Goal: Task Accomplishment & Management: Use online tool/utility

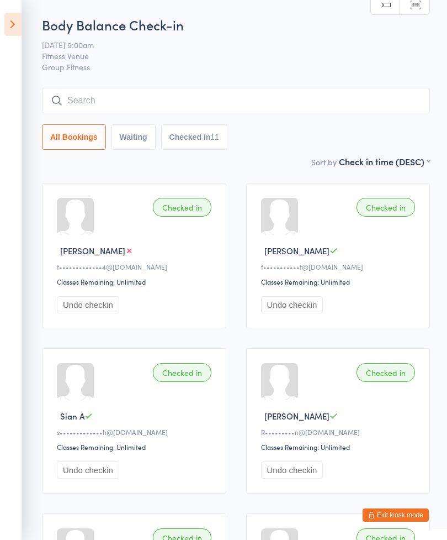
click at [15, 25] on icon at bounding box center [12, 24] width 17 height 23
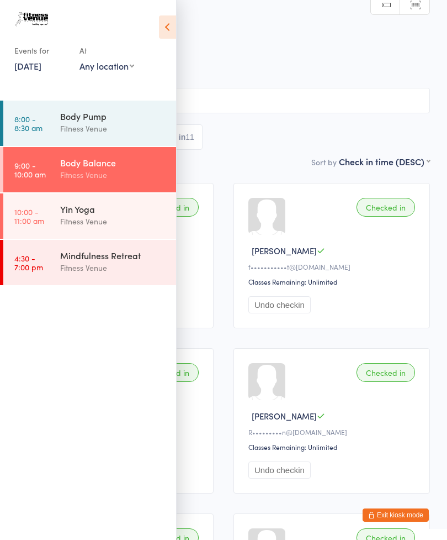
click at [107, 212] on div "Yin Yoga" at bounding box center [113, 209] width 107 height 12
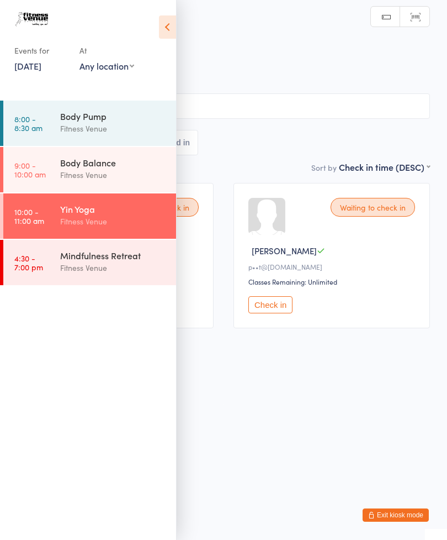
click at [369, 418] on html "You have now entered Kiosk Mode. Members will be able to check themselves in us…" at bounding box center [223, 270] width 447 height 540
click at [170, 20] on icon at bounding box center [167, 26] width 17 height 23
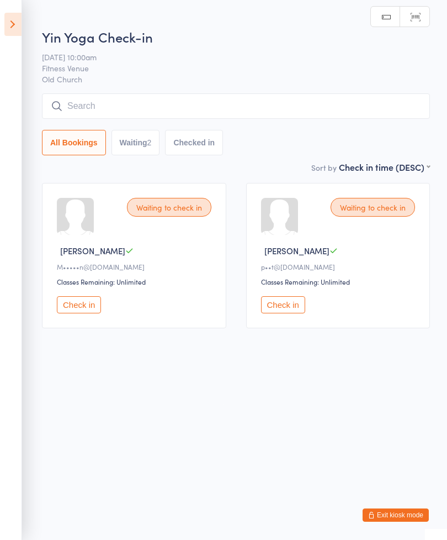
click at [266, 108] on input "search" at bounding box center [236, 105] width 388 height 25
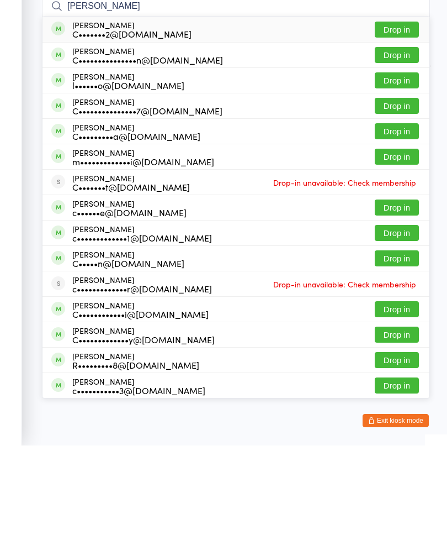
type input "Caroline"
click at [399, 141] on button "Drop in" at bounding box center [397, 149] width 44 height 16
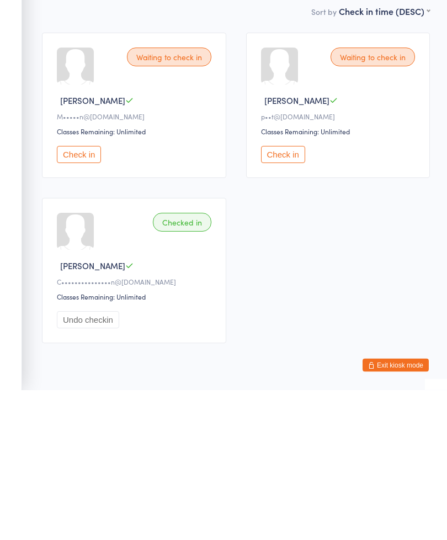
scroll to position [47, 0]
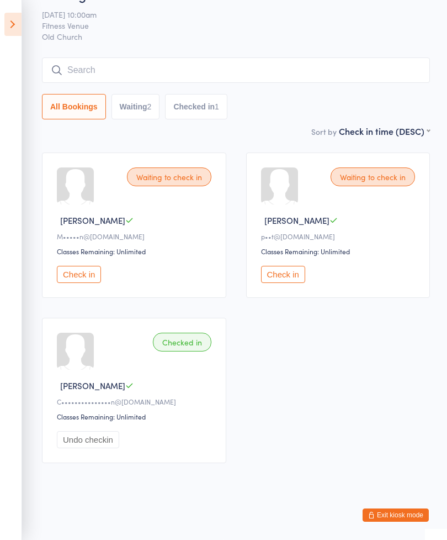
click at [428, 152] on div "Waiting to check in Suzette P p••t@whitsunday.net.au Classes Remaining: Unlimit…" at bounding box center [338, 224] width 184 height 145
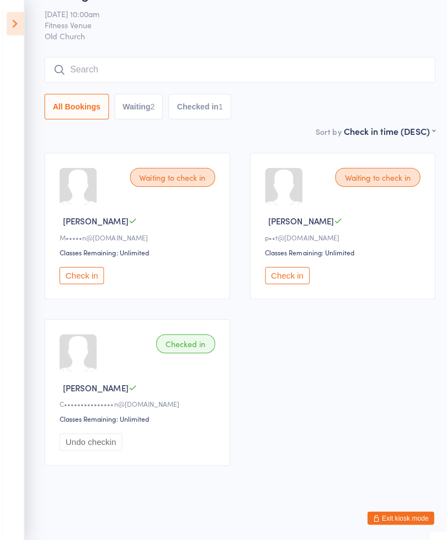
scroll to position [45, 0]
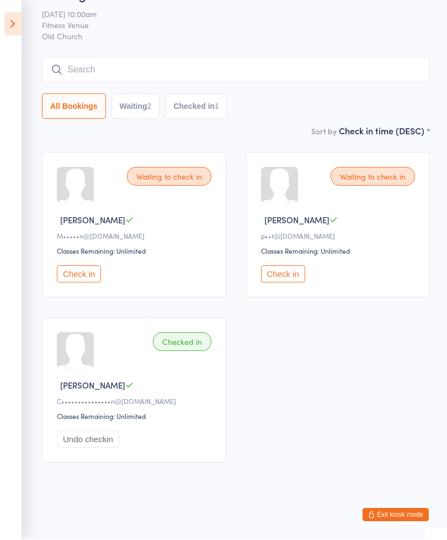
click at [235, 57] on input "search" at bounding box center [236, 69] width 388 height 25
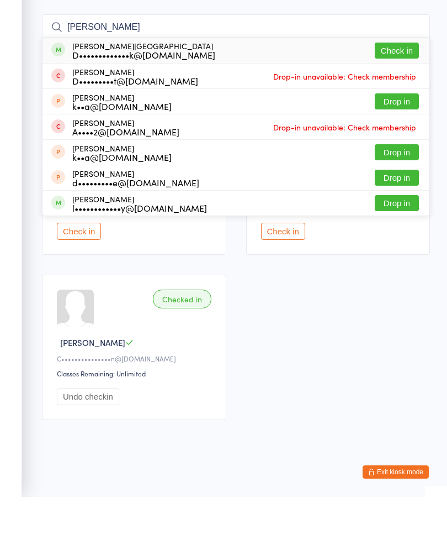
type input "Dayna"
click at [390, 86] on button "Check in" at bounding box center [397, 94] width 44 height 16
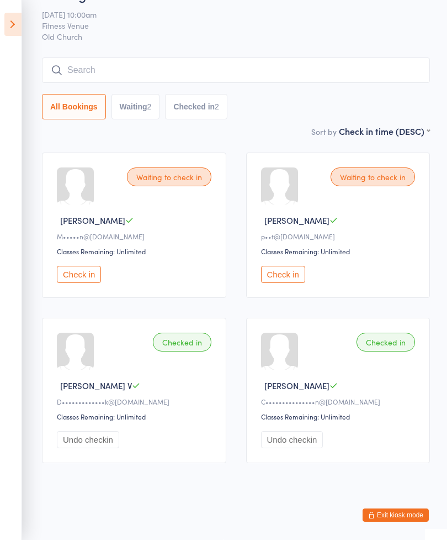
click at [333, 57] on input "search" at bounding box center [236, 69] width 388 height 25
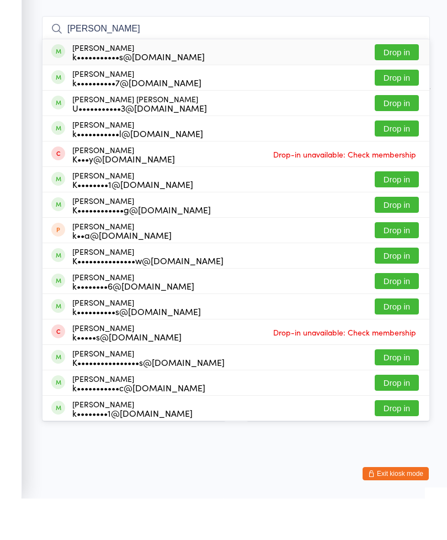
type input "Karl"
click at [396, 111] on button "Drop in" at bounding box center [397, 119] width 44 height 16
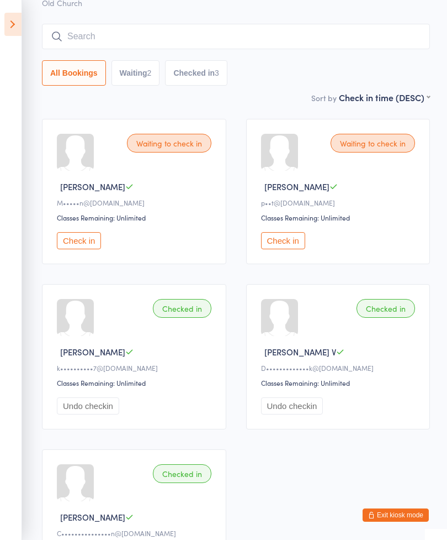
scroll to position [64, 0]
click at [325, 41] on input "search" at bounding box center [236, 36] width 388 height 25
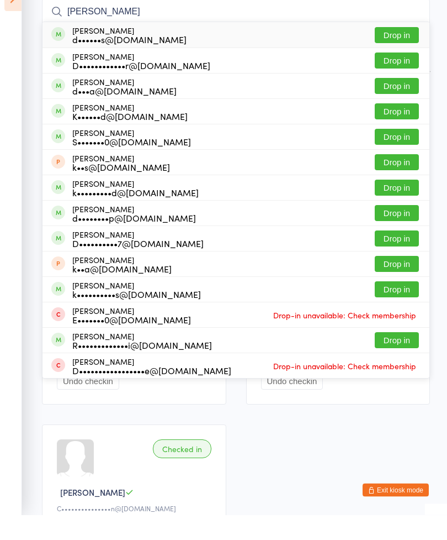
type input "Donna"
click at [397, 52] on button "Drop in" at bounding box center [397, 60] width 44 height 16
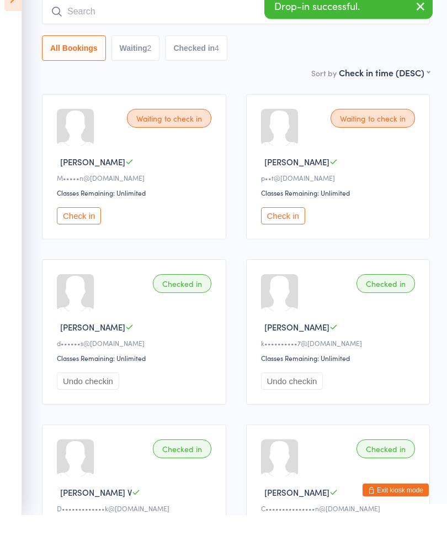
scroll to position [89, 0]
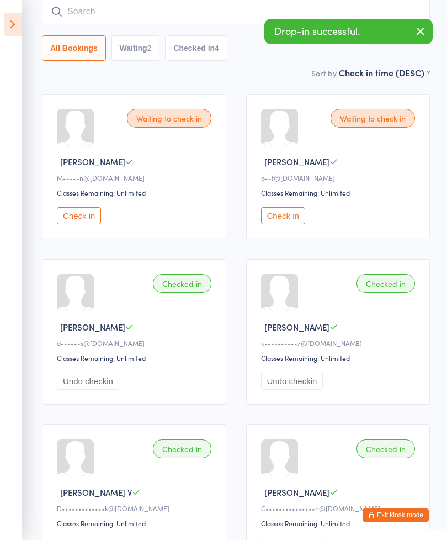
click at [415, 35] on icon "button" at bounding box center [420, 31] width 13 height 14
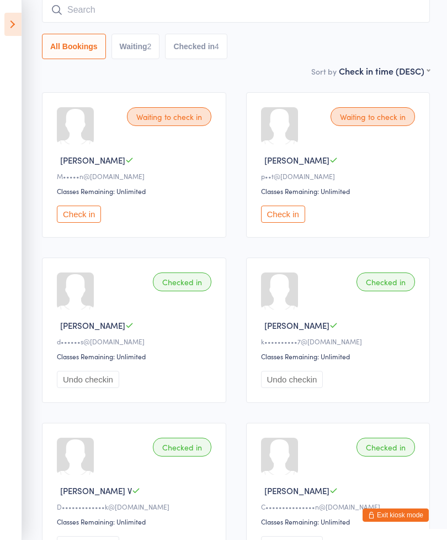
scroll to position [90, 0]
click at [78, 220] on button "Check in" at bounding box center [79, 214] width 44 height 17
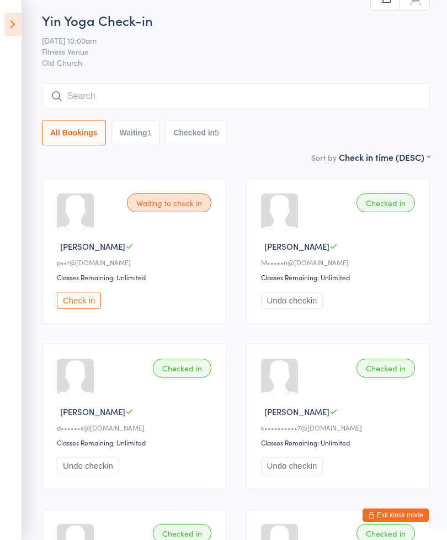
scroll to position [0, 0]
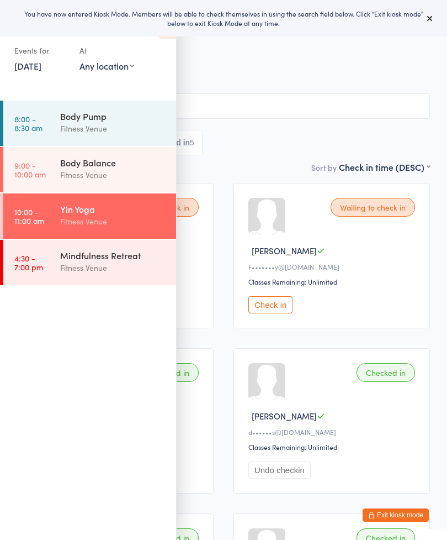
click at [379, 86] on div "Yin Yoga Check-in [DATE] 10:00am Fitness Venue Old Church Manual search Scanner…" at bounding box center [223, 94] width 413 height 133
click at [269, 311] on button "Check in" at bounding box center [271, 304] width 44 height 17
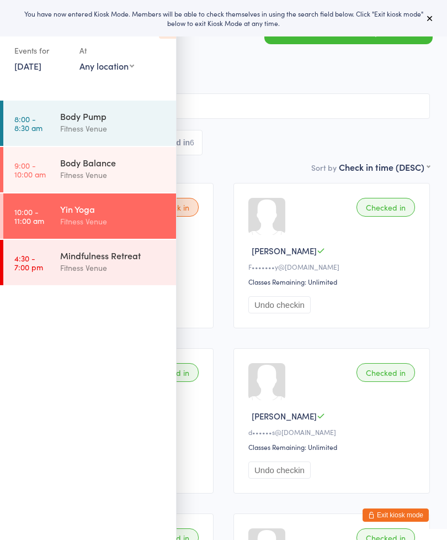
click at [273, 91] on div "Yin Yoga Check-in [DATE] 10:00am Fitness Venue Old Church Manual search Scanner…" at bounding box center [223, 94] width 413 height 133
click at [436, 19] on button at bounding box center [430, 18] width 13 height 13
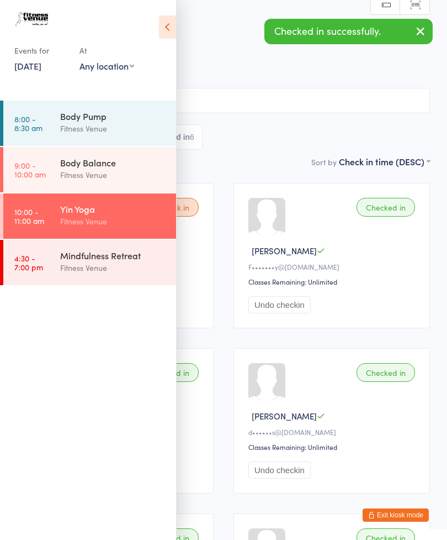
click at [163, 29] on icon at bounding box center [167, 26] width 17 height 23
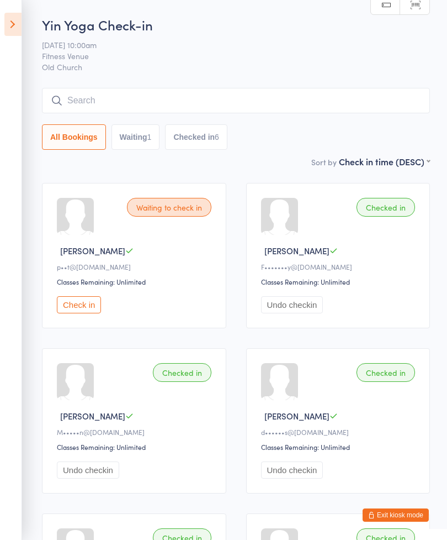
click at [208, 93] on input "search" at bounding box center [236, 100] width 388 height 25
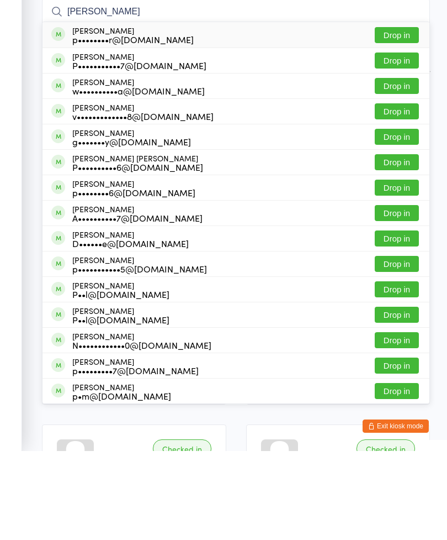
type input "[PERSON_NAME]"
click at [165, 192] on div "[PERSON_NAME] v•••••••••••••8@[DOMAIN_NAME]" at bounding box center [142, 201] width 141 height 18
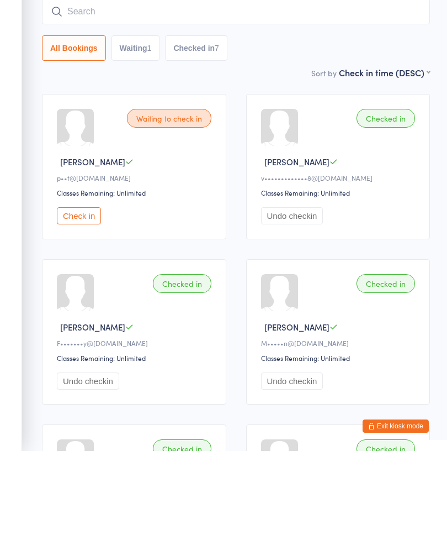
scroll to position [89, 0]
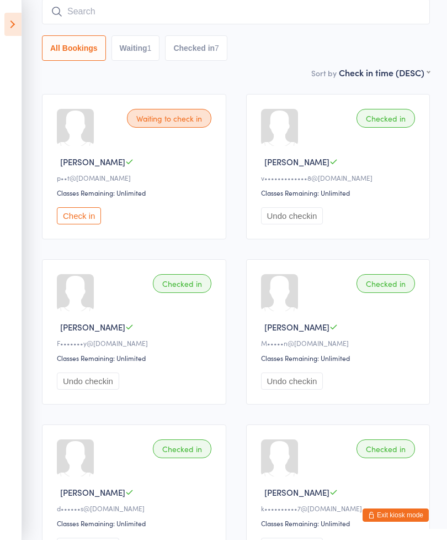
click at [237, 10] on input "search" at bounding box center [236, 11] width 388 height 25
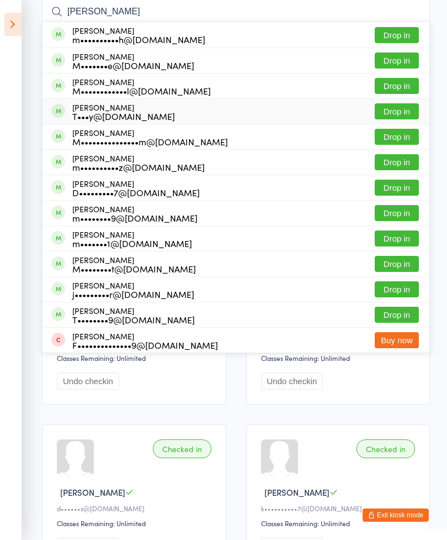
type input "[PERSON_NAME]"
click at [399, 111] on button "Drop in" at bounding box center [397, 111] width 44 height 16
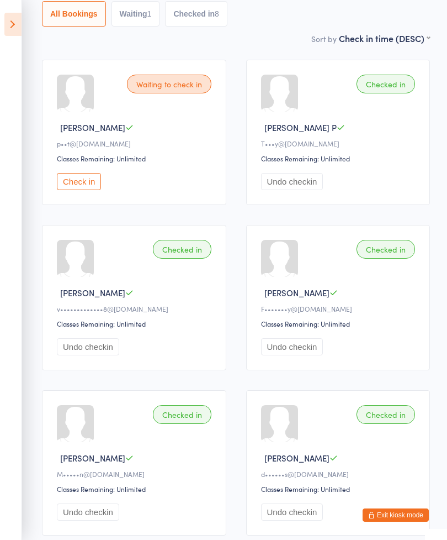
scroll to position [137, 0]
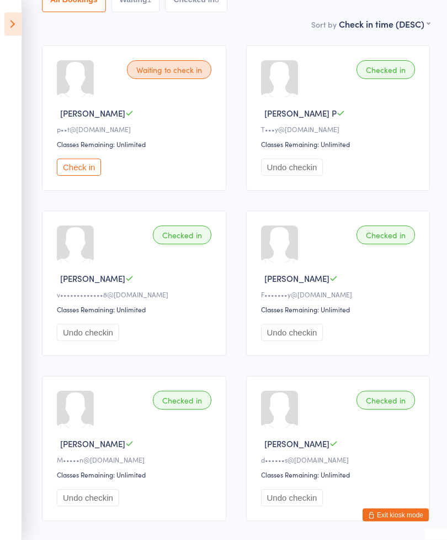
click at [84, 170] on button "Check in" at bounding box center [79, 167] width 44 height 17
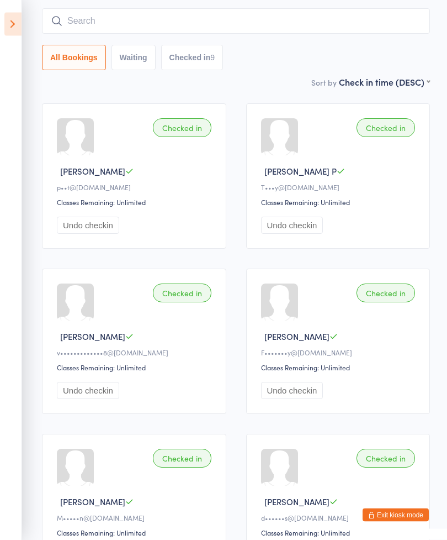
scroll to position [80, 0]
click at [253, 31] on input "search" at bounding box center [236, 20] width 388 height 25
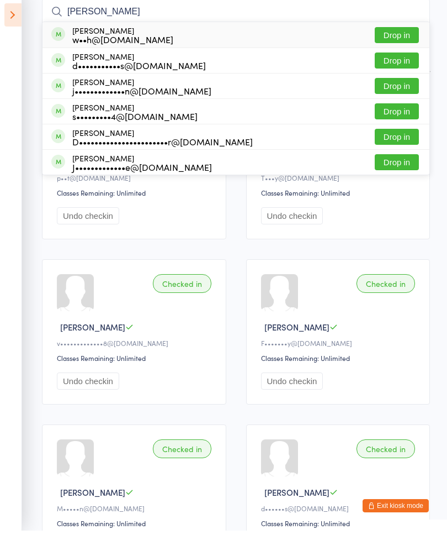
type input "[PERSON_NAME]"
click at [412, 36] on button "Drop in" at bounding box center [397, 44] width 44 height 16
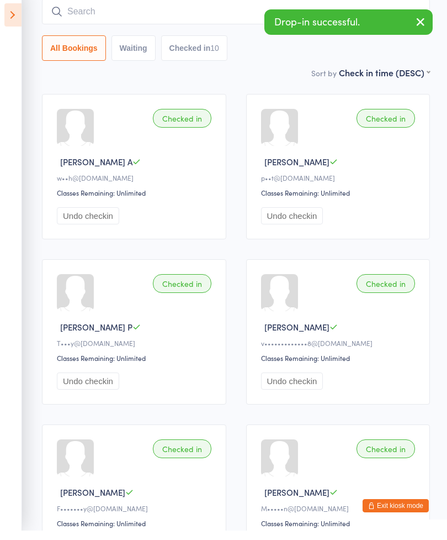
click at [415, 24] on icon "button" at bounding box center [420, 31] width 13 height 14
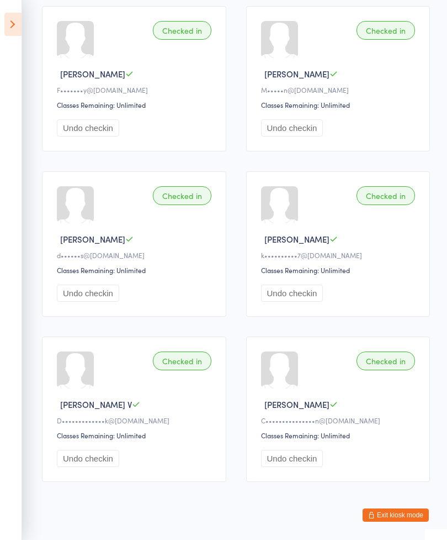
scroll to position [505, 0]
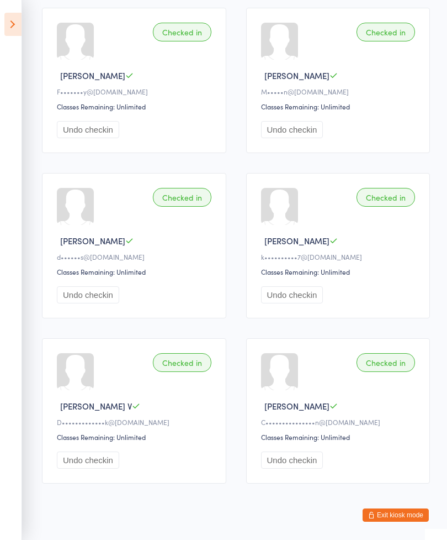
click at [7, 356] on aside "Events for [DATE] [DATE] [DATE] Sun Mon Tue Wed Thu Fri Sat 31 27 28 29 30 31 0…" at bounding box center [11, 270] width 22 height 540
